Goal: Task Accomplishment & Management: Manage account settings

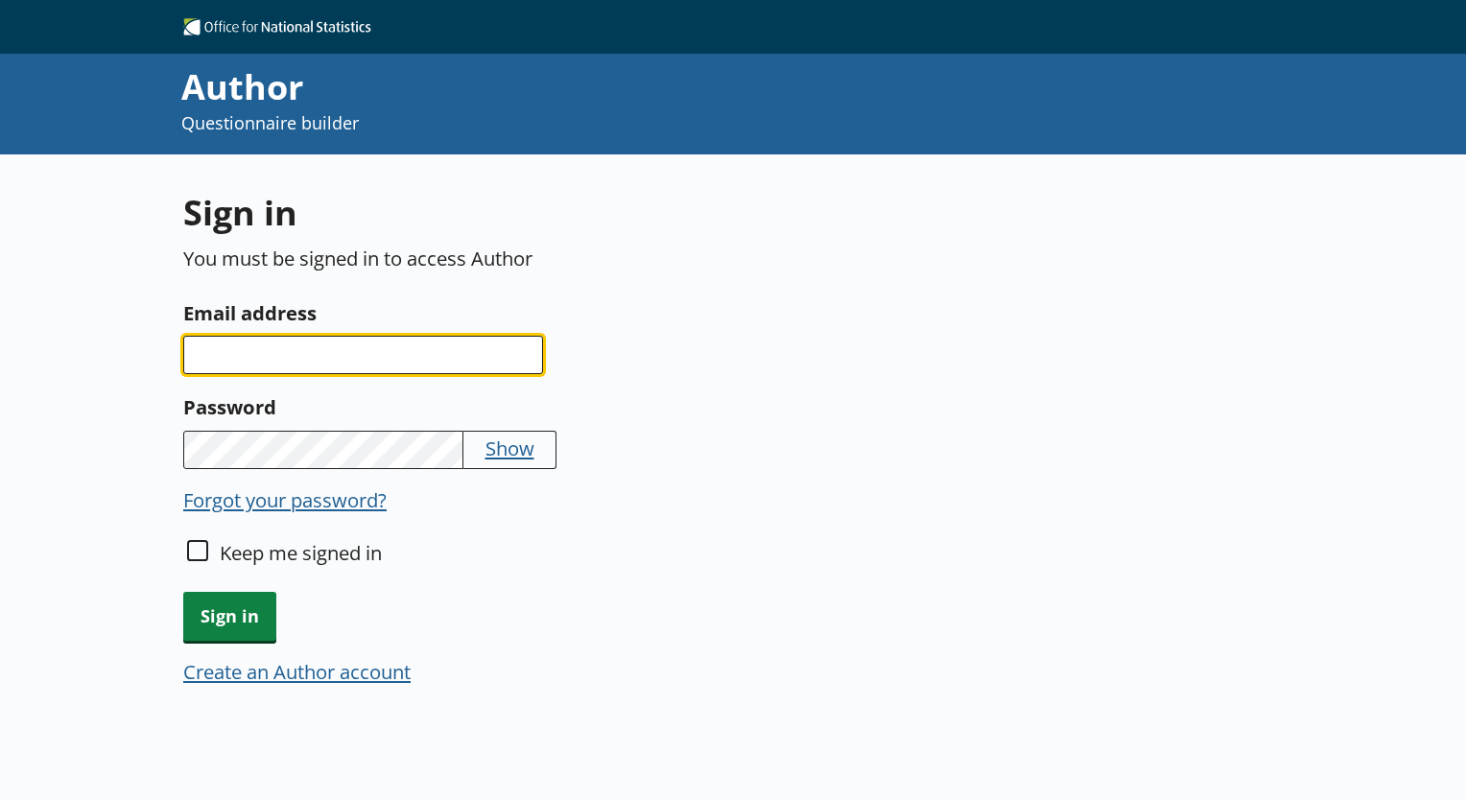
click at [264, 364] on input "Email address" at bounding box center [363, 355] width 360 height 38
type input "[PERSON_NAME][EMAIL_ADDRESS][PERSON_NAME][DOMAIN_NAME]"
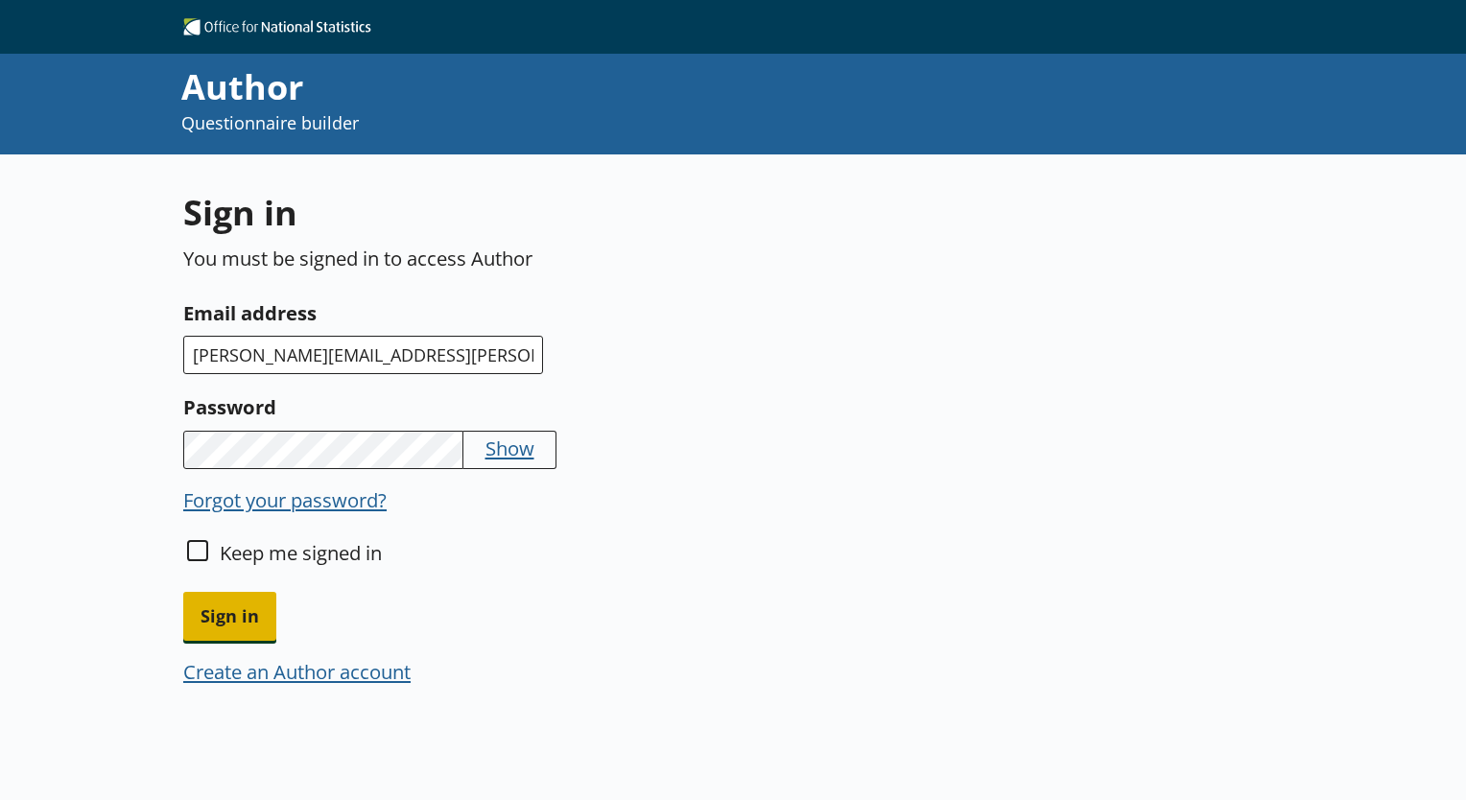
click at [223, 631] on span "Sign in" at bounding box center [229, 616] width 93 height 49
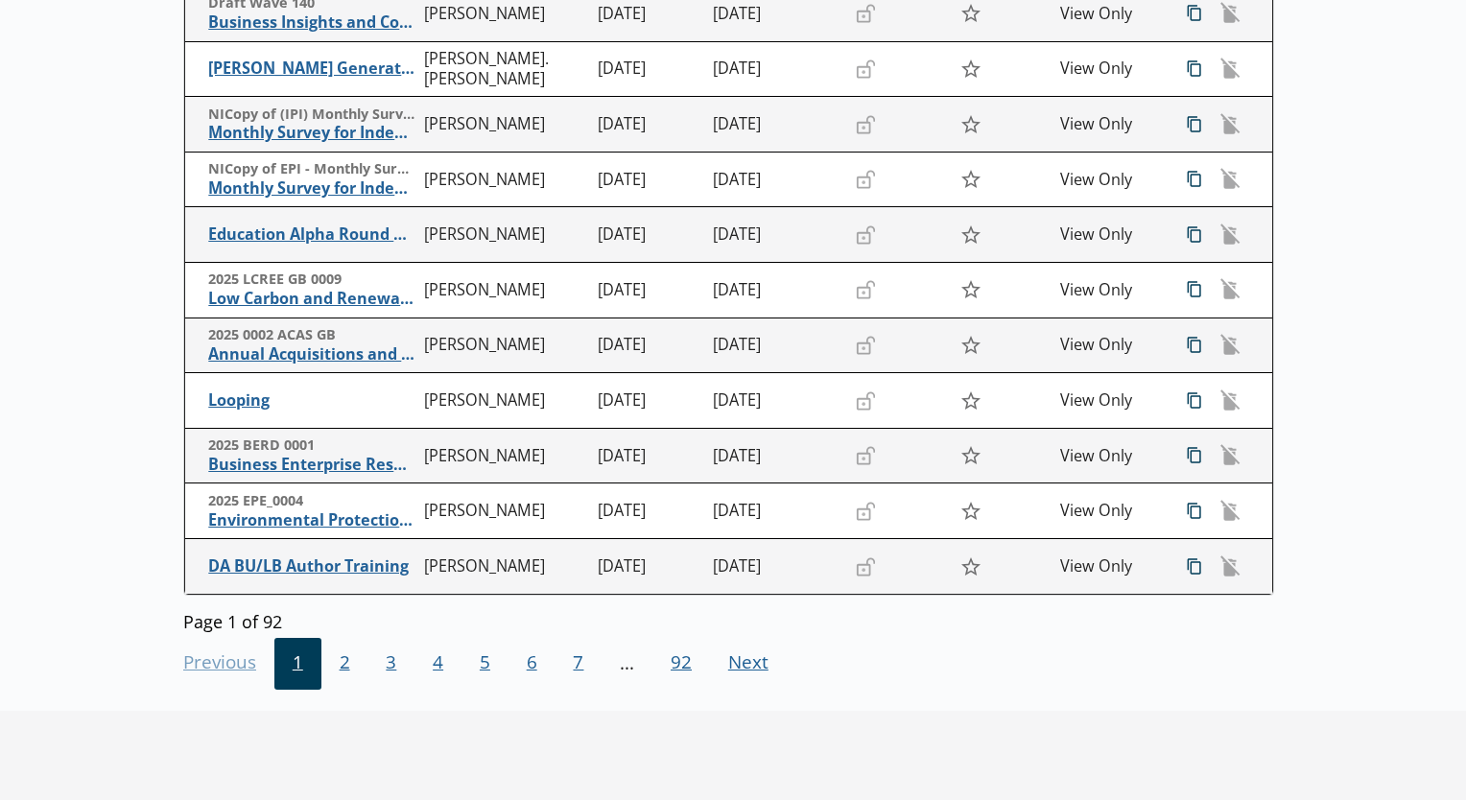
scroll to position [426, 0]
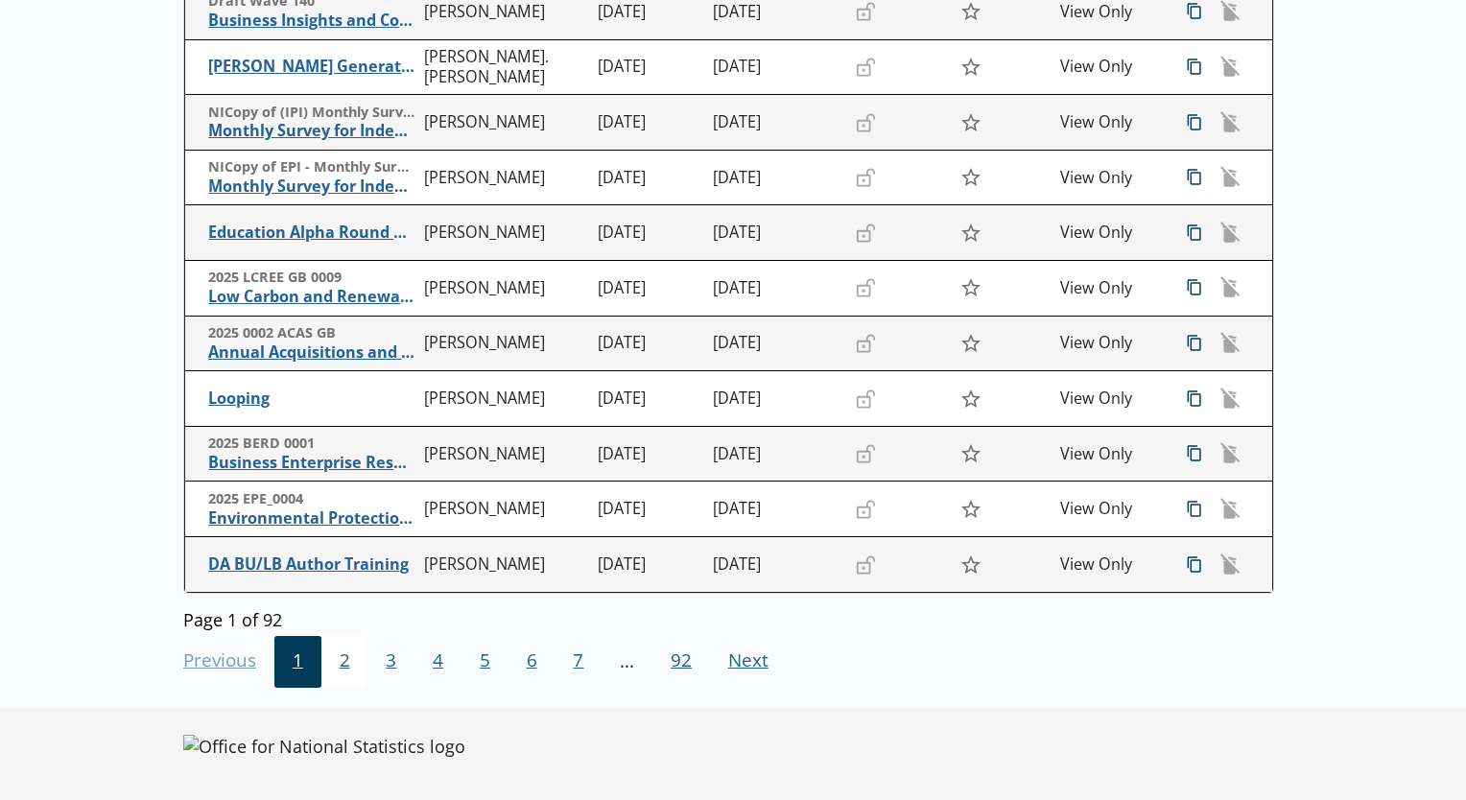
click at [361, 669] on span "2" at bounding box center [344, 662] width 47 height 52
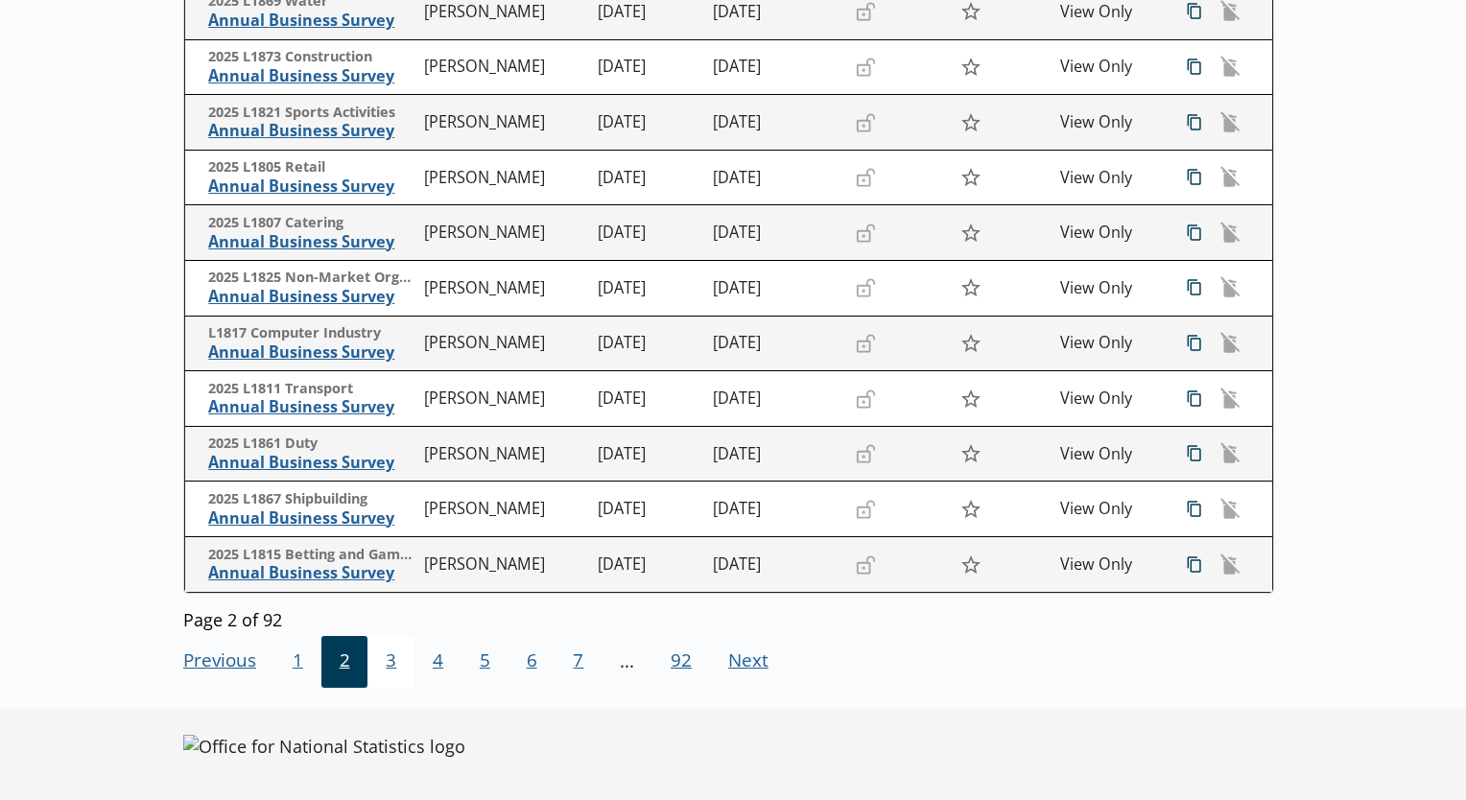
click at [397, 666] on span "3" at bounding box center [390, 662] width 47 height 52
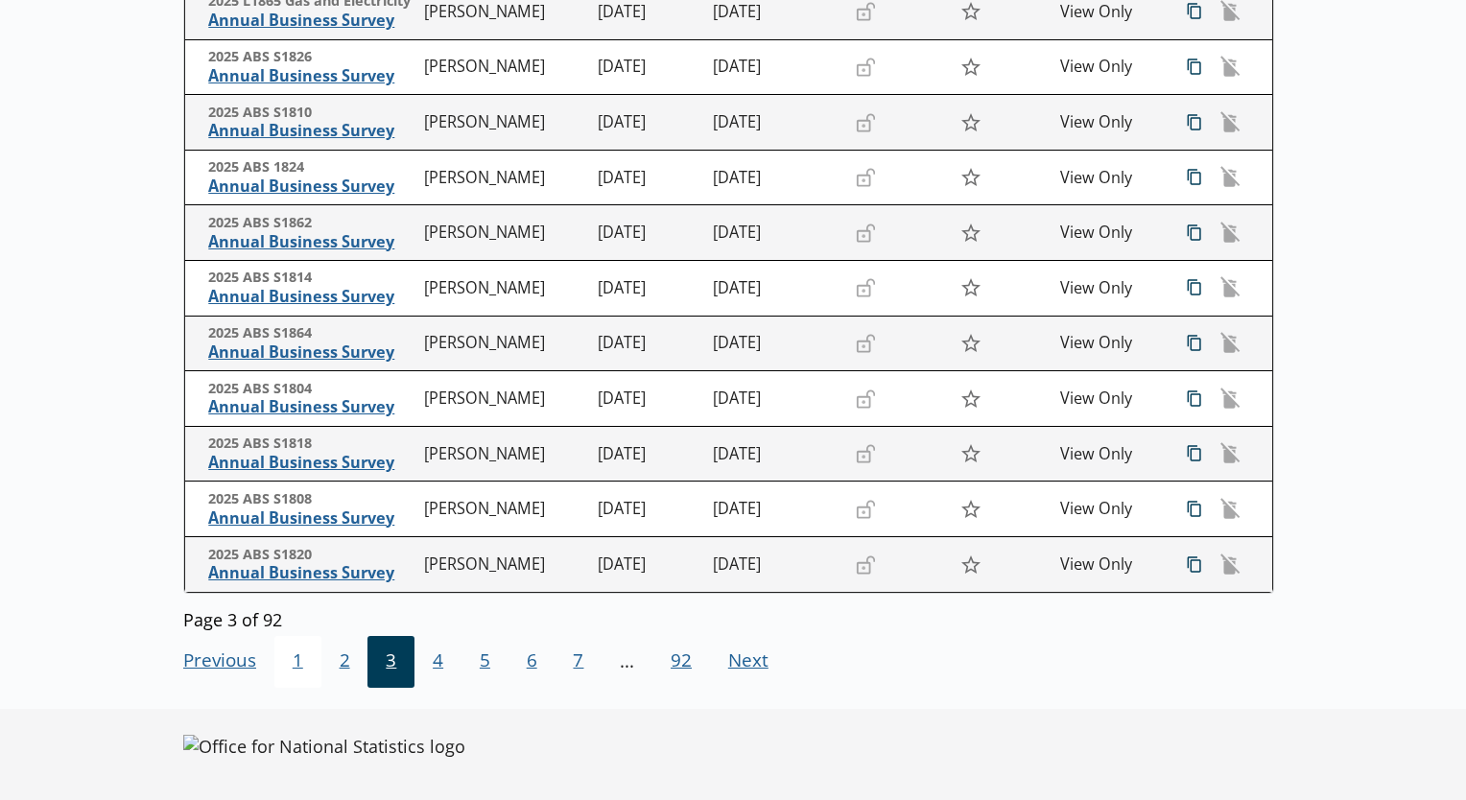
click at [298, 663] on span "1" at bounding box center [297, 662] width 47 height 52
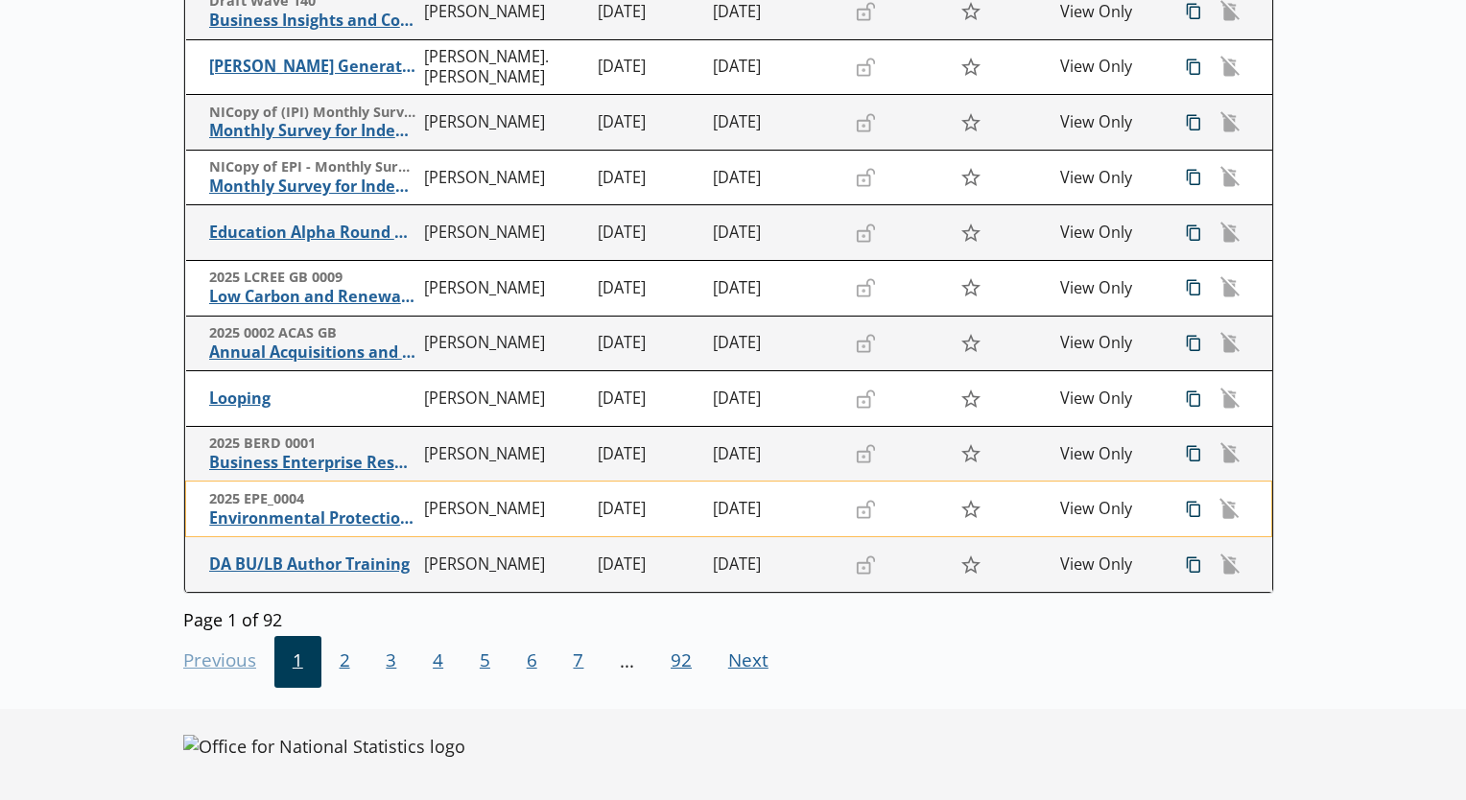
scroll to position [0, 0]
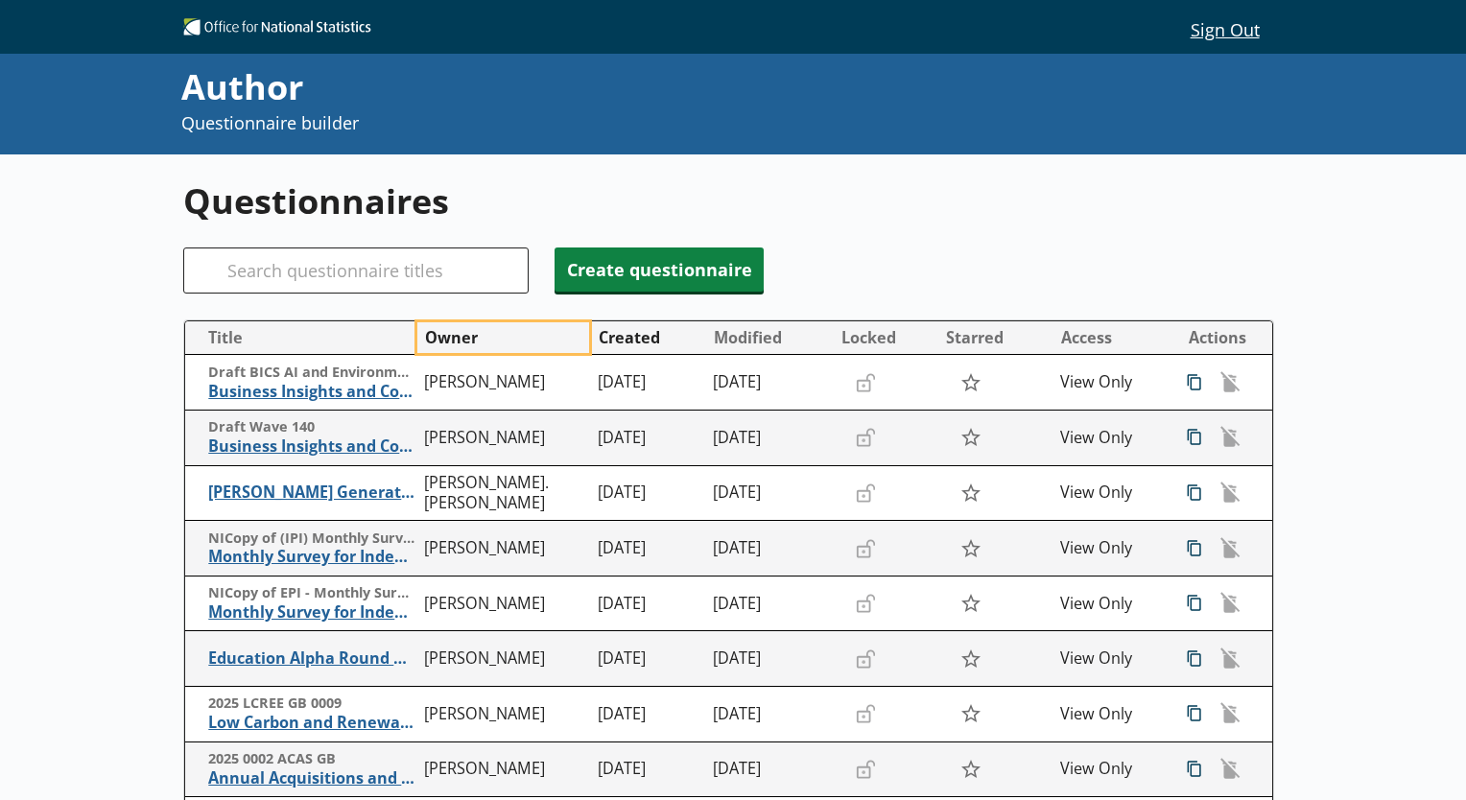
click at [480, 346] on button "Owner" at bounding box center [503, 337] width 172 height 31
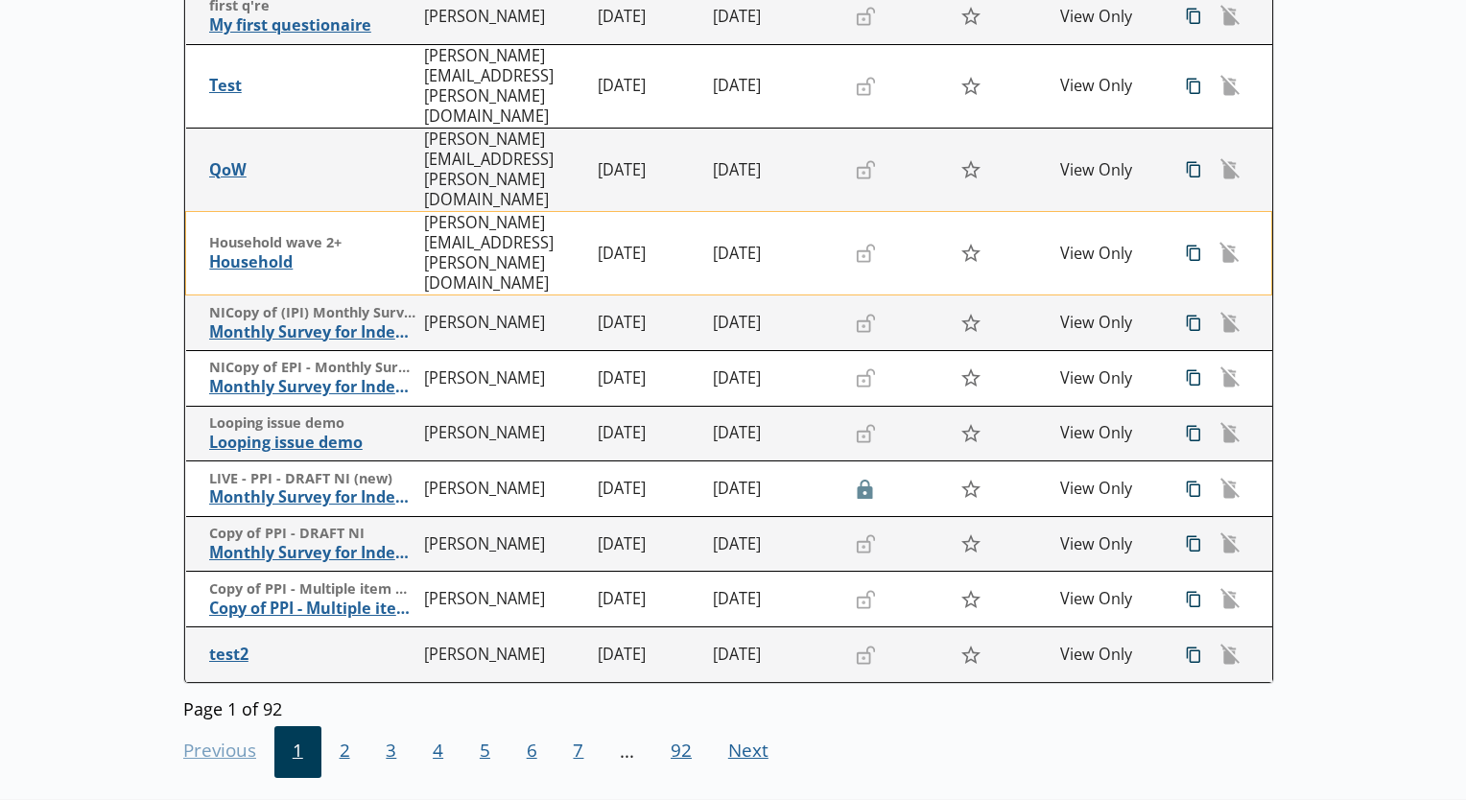
scroll to position [426, 0]
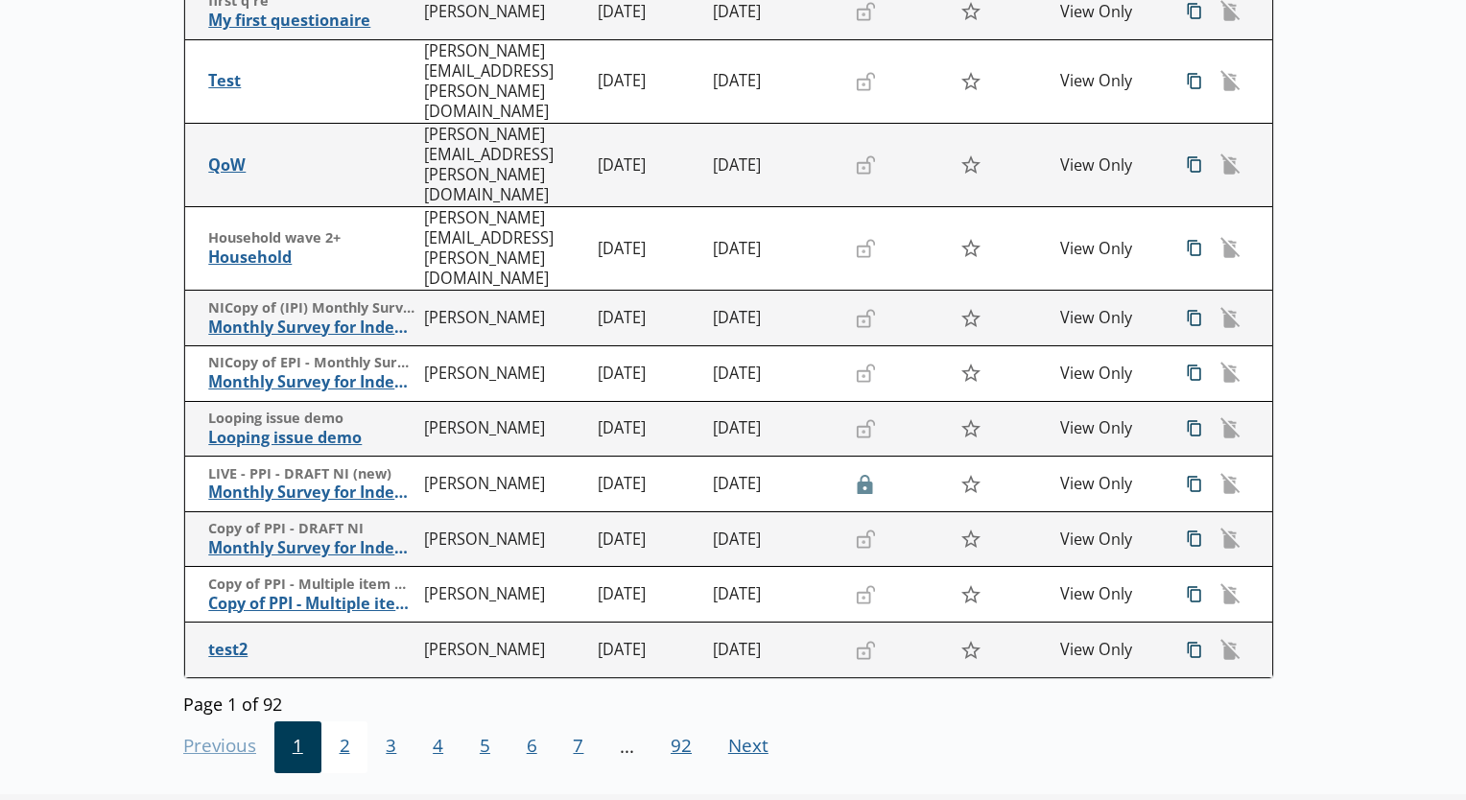
click at [340, 721] on span "2" at bounding box center [344, 747] width 47 height 52
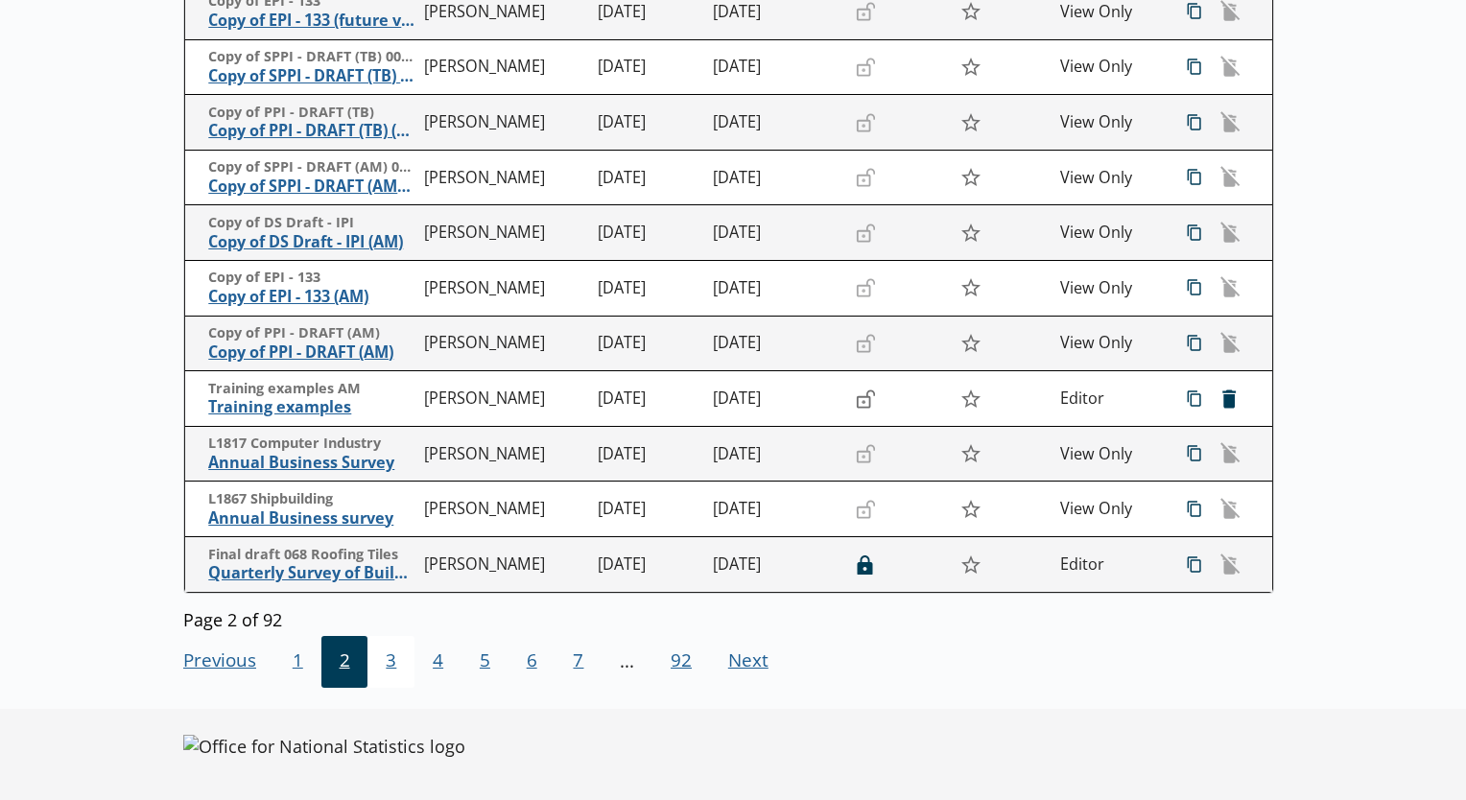
click at [384, 664] on span "3" at bounding box center [390, 662] width 47 height 52
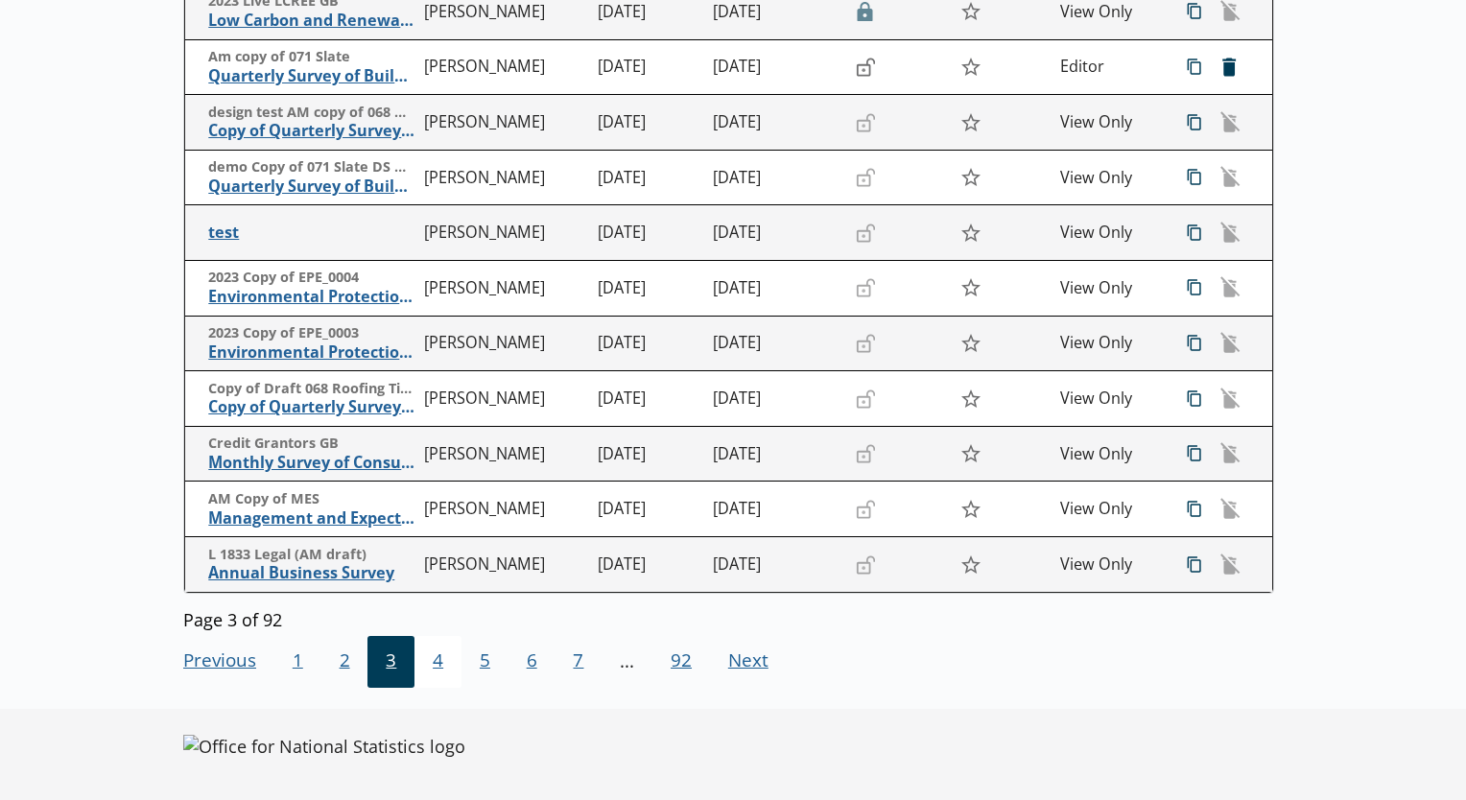
click at [453, 653] on span "4" at bounding box center [437, 662] width 47 height 52
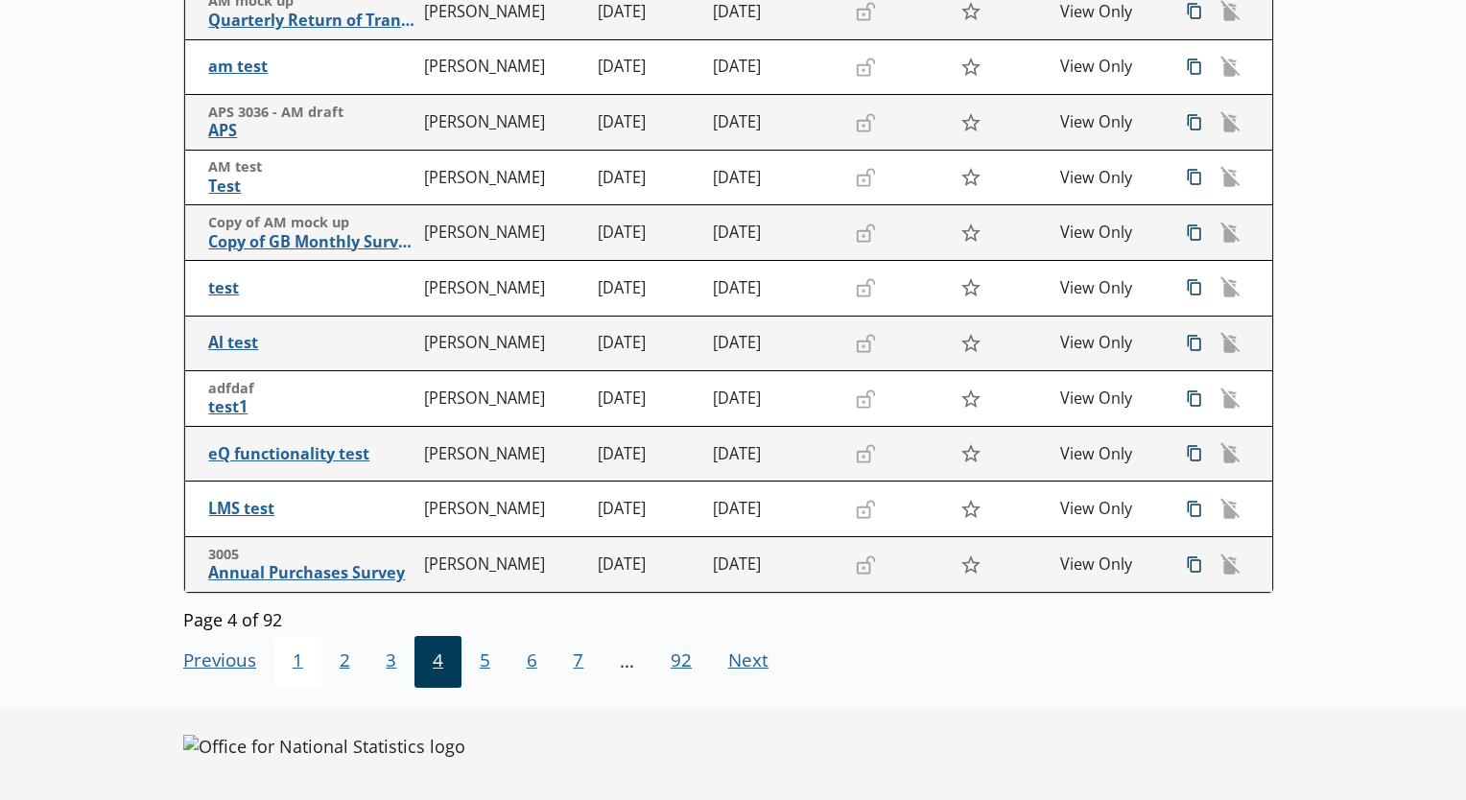
click at [303, 674] on span "1" at bounding box center [297, 662] width 47 height 52
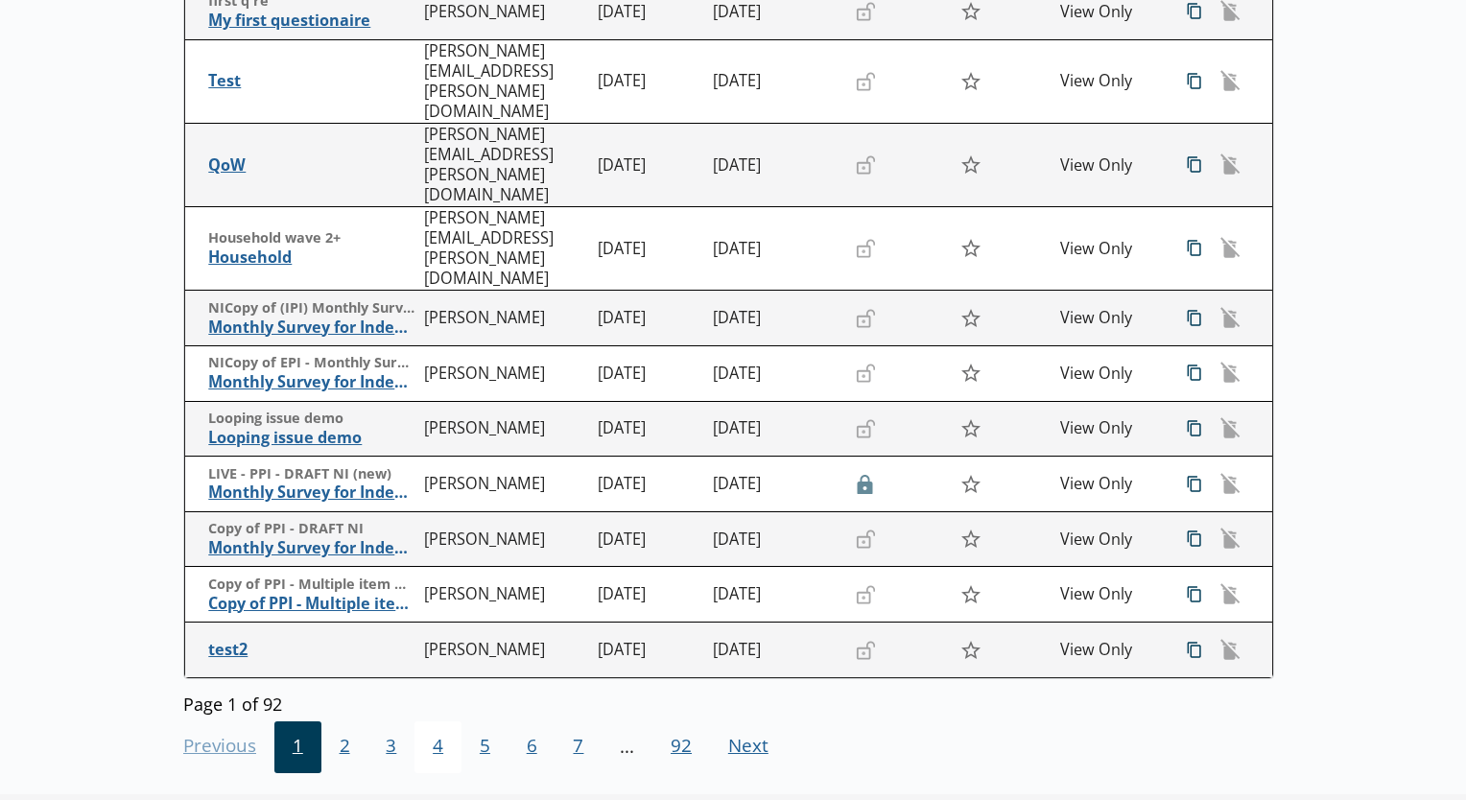
click at [430, 721] on span "4" at bounding box center [437, 747] width 47 height 52
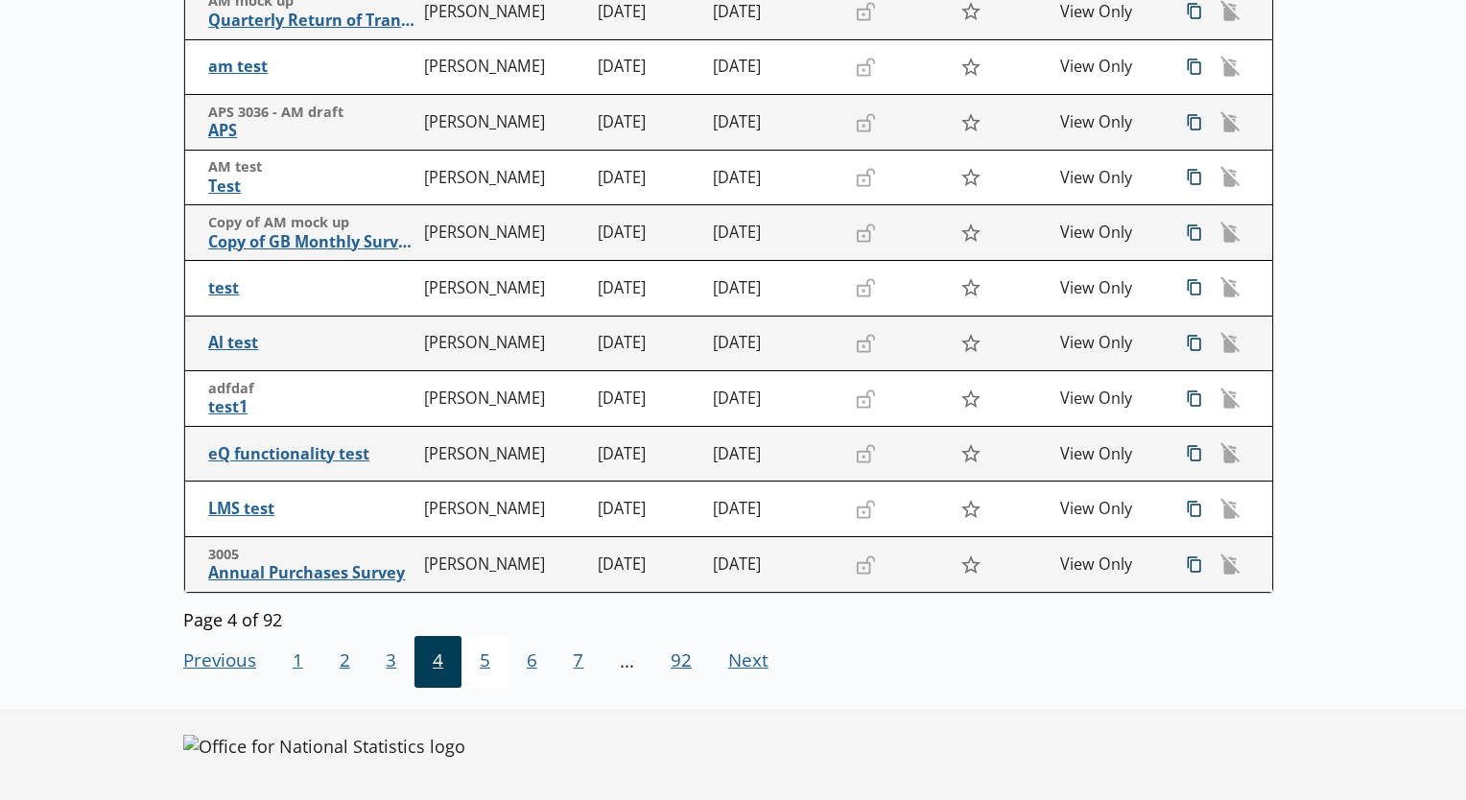
click at [461, 662] on span "5" at bounding box center [484, 662] width 47 height 52
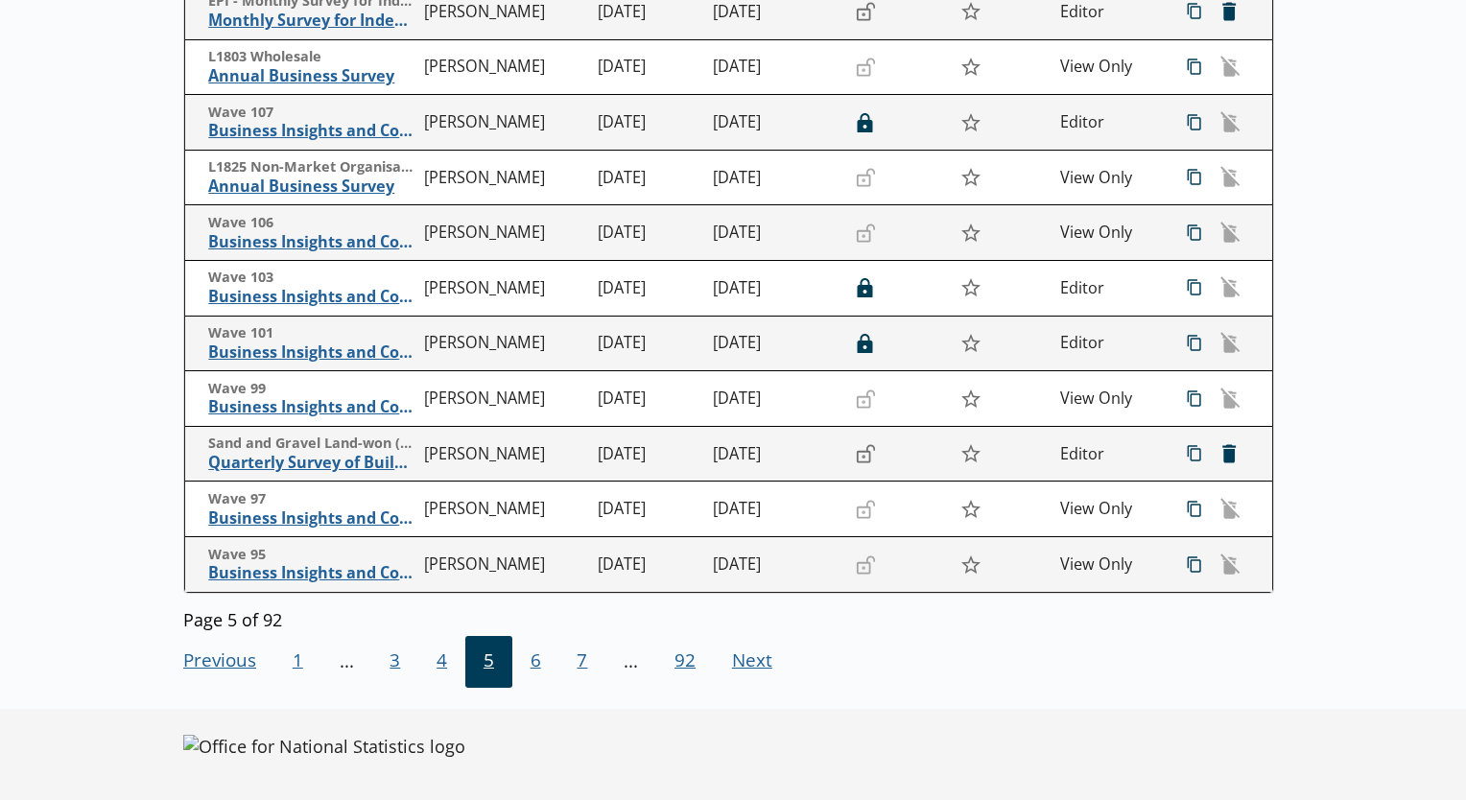
click at [501, 660] on span "5" at bounding box center [488, 662] width 47 height 52
click at [514, 658] on span "6" at bounding box center [535, 662] width 47 height 52
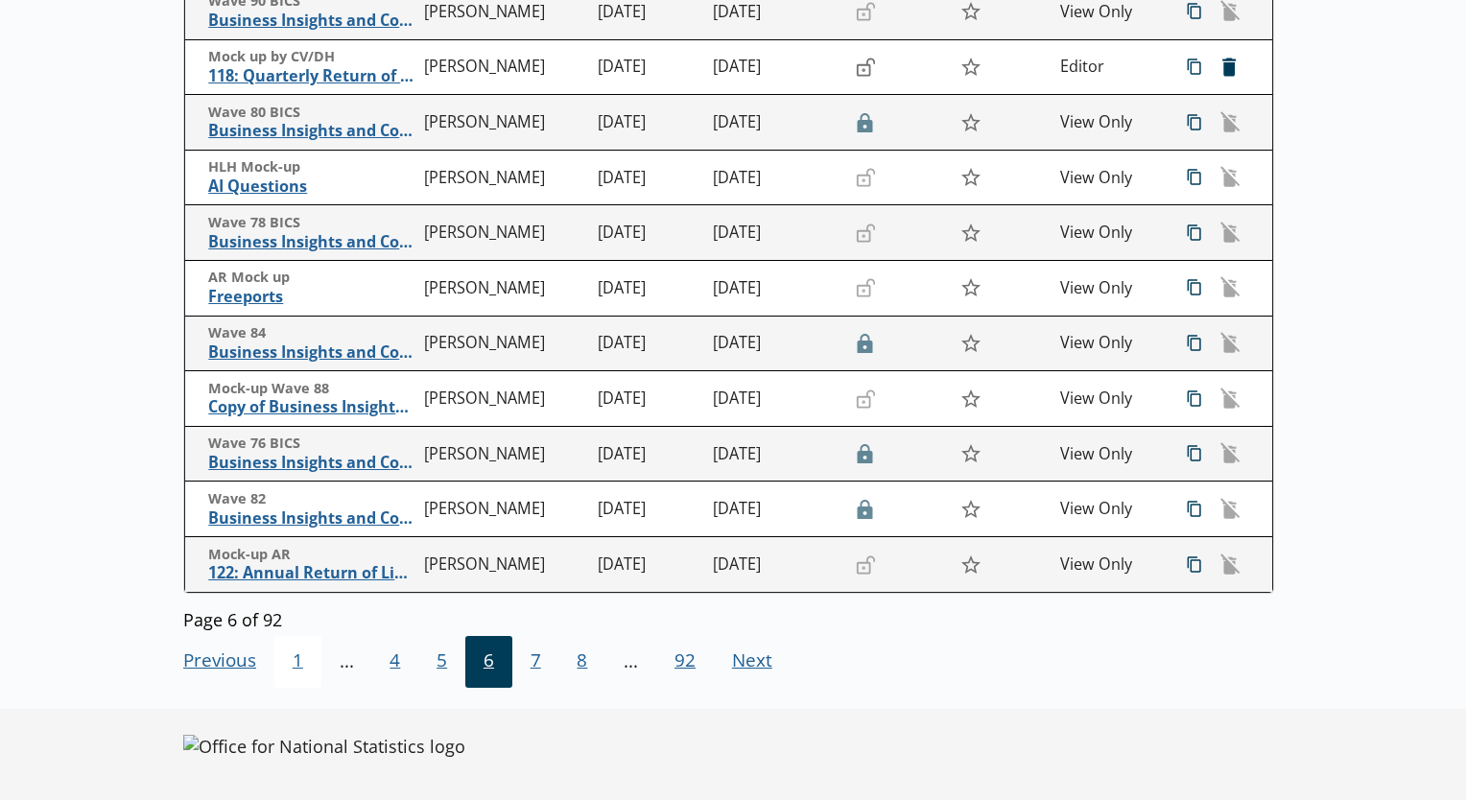
click at [301, 674] on span "1" at bounding box center [297, 662] width 47 height 52
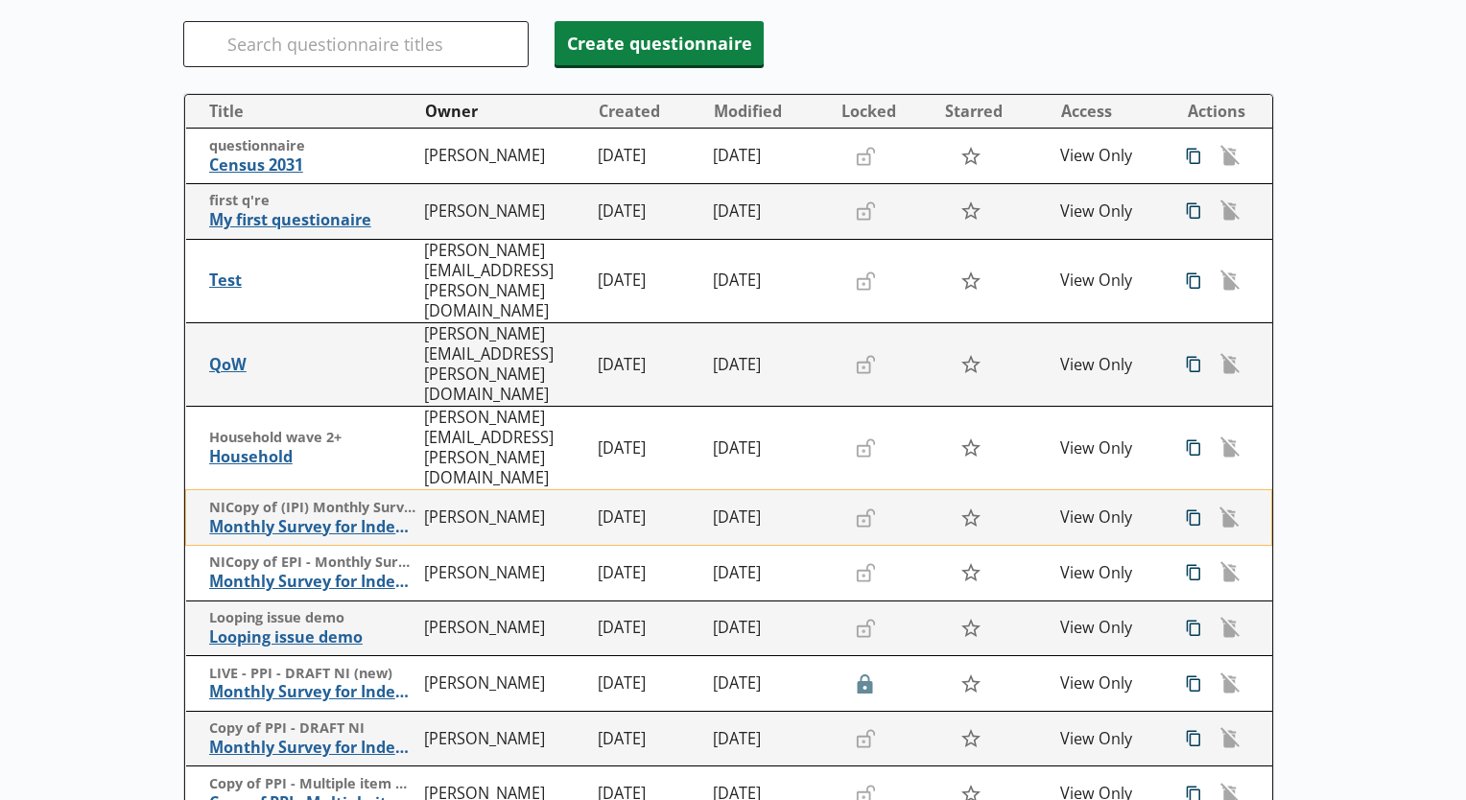
scroll to position [207, 0]
